Goal: Task Accomplishment & Management: Manage account settings

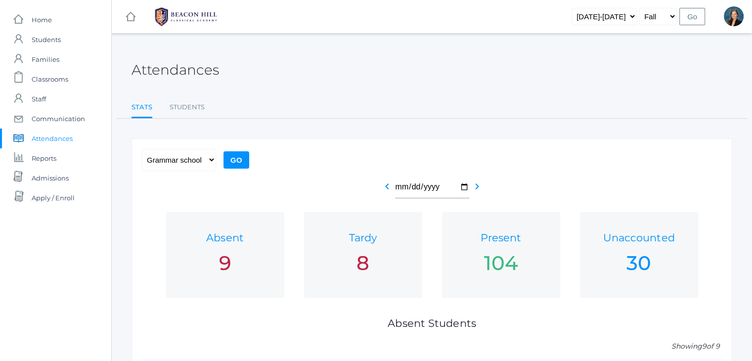
click at [339, 113] on ul "Stats Students" at bounding box center [431, 107] width 600 height 21
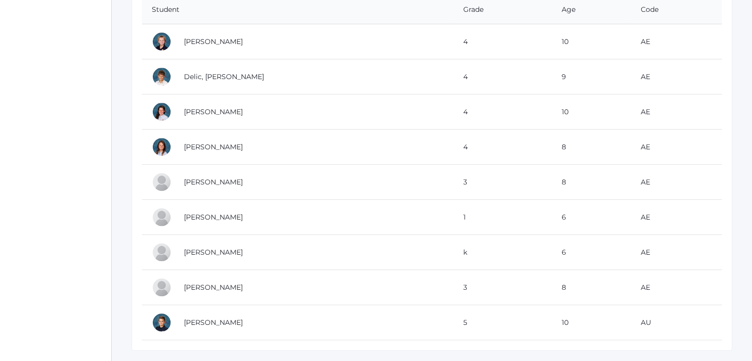
scroll to position [387, 0]
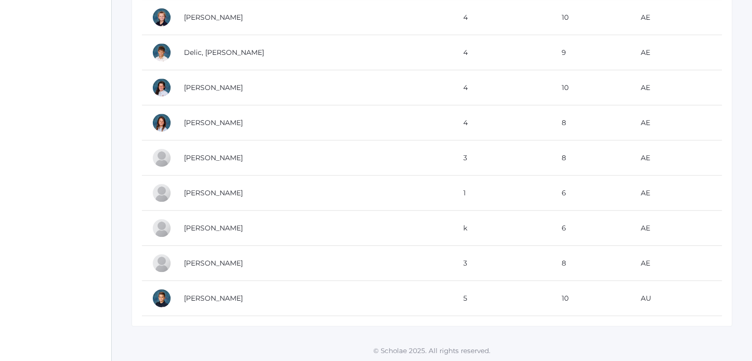
click at [223, 302] on td "[PERSON_NAME]" at bounding box center [313, 298] width 279 height 35
click at [220, 295] on link "[PERSON_NAME]" at bounding box center [213, 298] width 59 height 9
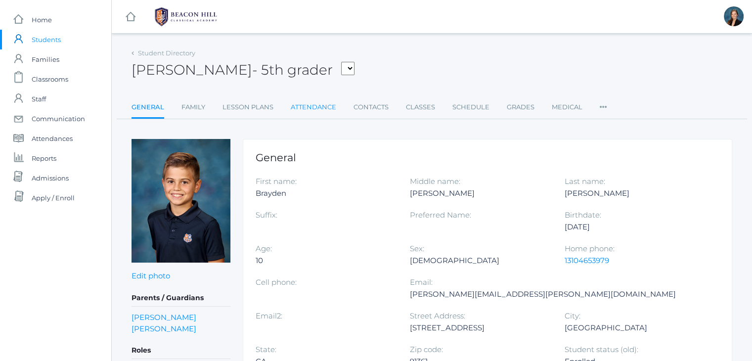
click at [321, 103] on link "Attendance" at bounding box center [313, 107] width 45 height 20
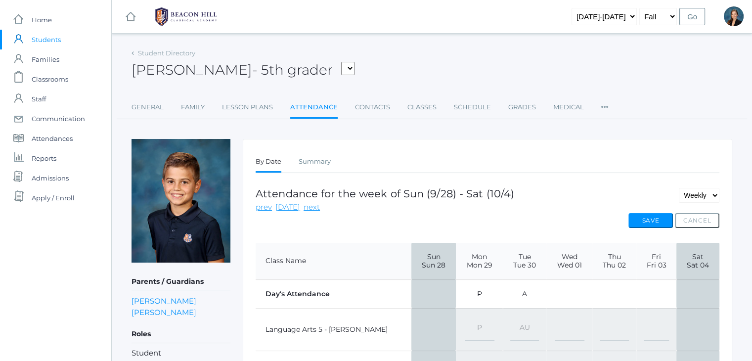
click at [510, 324] on select "-- Present Present-At-Home Tardy Excused Tardy Unexcused Absent Excused Absent …" at bounding box center [524, 329] width 29 height 22
select select "TU"
click at [510, 318] on select "-- Present Present-At-Home Tardy Excused Tardy Unexcused Absent Excused Absent …" at bounding box center [524, 329] width 29 height 22
click at [659, 213] on button "Save" at bounding box center [650, 220] width 44 height 15
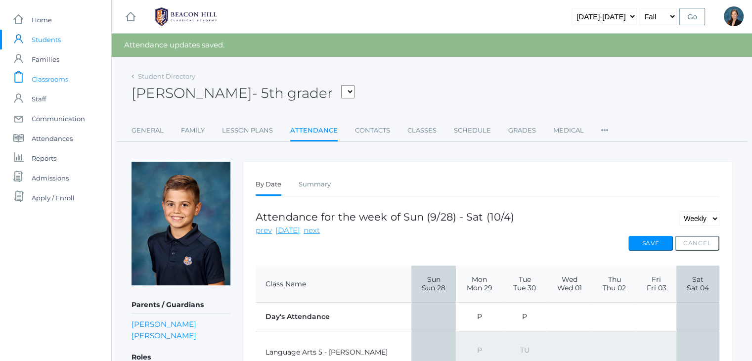
click at [40, 76] on span "Classrooms" at bounding box center [50, 79] width 37 height 20
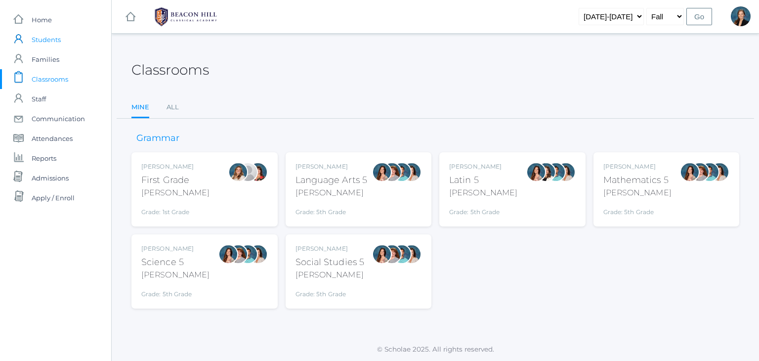
click at [49, 37] on span "Students" at bounding box center [46, 40] width 29 height 20
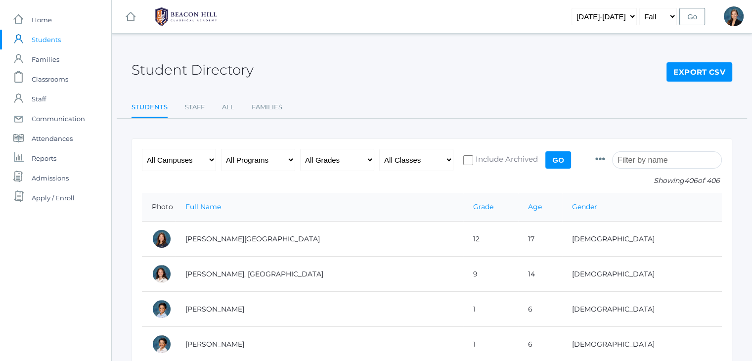
click at [689, 162] on input "search" at bounding box center [667, 159] width 110 height 17
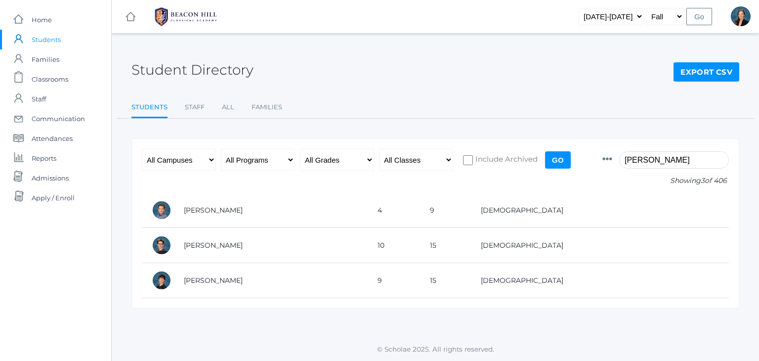
type input "[PERSON_NAME]"
click at [619, 23] on select "2019-2020 2020-2021 2021-2022 2022-2023 2023-2024 2024-2025 2025-2026" at bounding box center [611, 16] width 65 height 17
select select "[DATE]-[DATE]"
click at [594, 8] on select "2019-2020 2020-2021 2021-2022 2022-2023 2023-2024 2024-2025 2025-2026" at bounding box center [611, 16] width 65 height 17
click at [697, 18] on input "Go" at bounding box center [699, 16] width 26 height 17
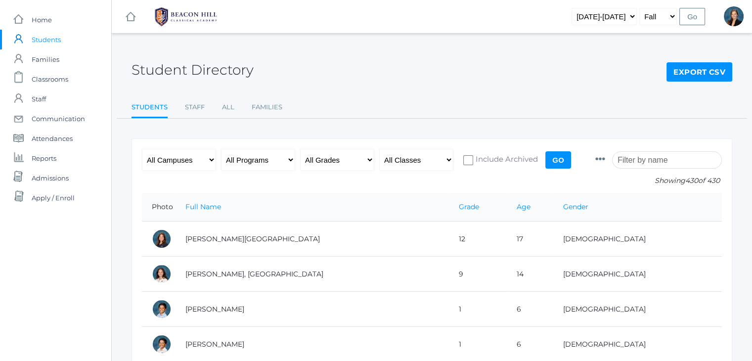
click at [637, 157] on input "search" at bounding box center [667, 159] width 110 height 17
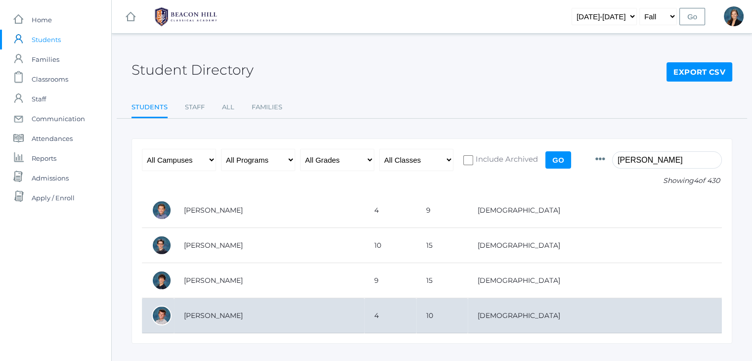
type input "[PERSON_NAME]"
click at [334, 318] on td "[PERSON_NAME]" at bounding box center [269, 315] width 190 height 35
